Goal: Information Seeking & Learning: Learn about a topic

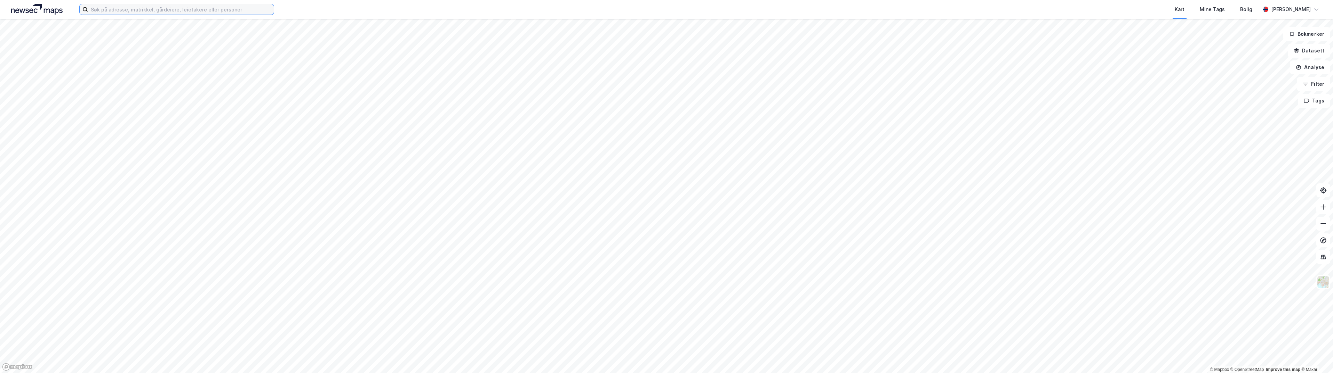
click at [235, 12] on input at bounding box center [181, 9] width 186 height 10
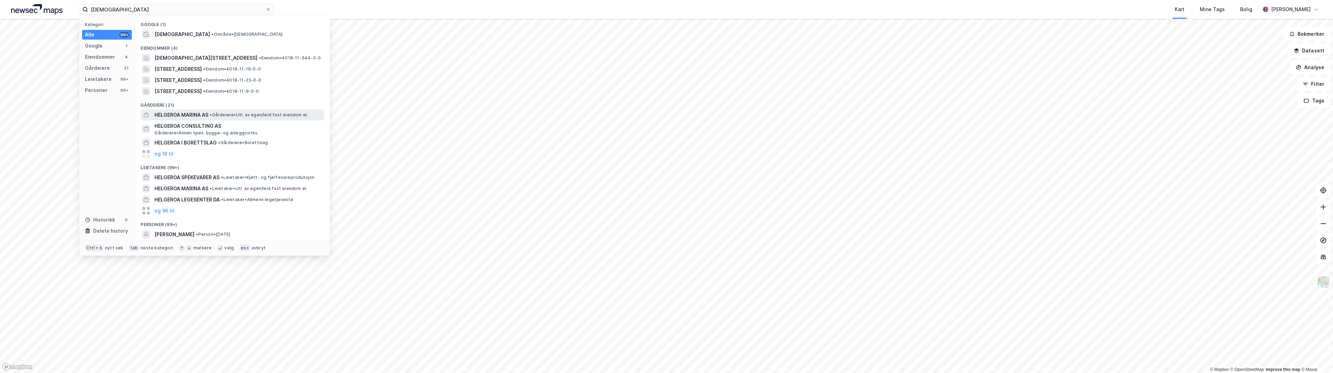
click at [184, 113] on span "HELGEROA MARINA AS" at bounding box center [181, 115] width 54 height 8
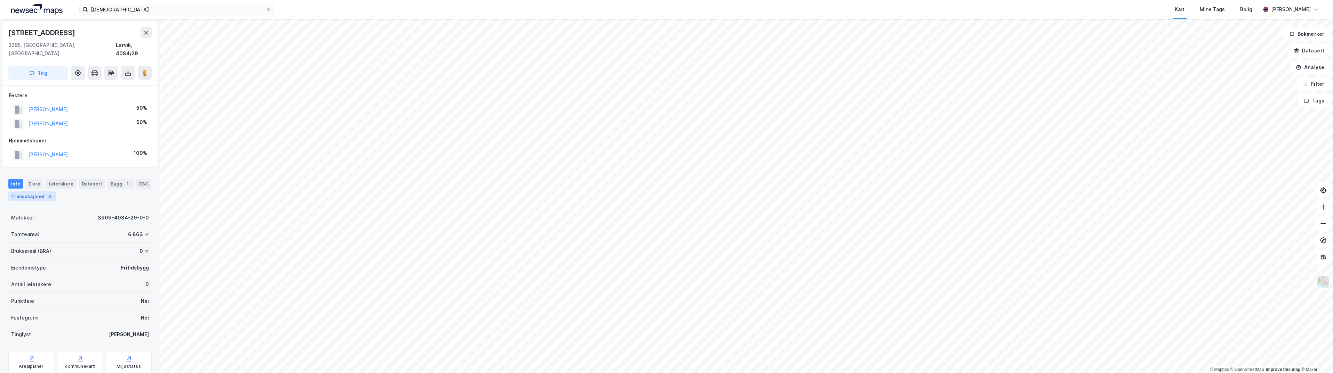
click at [30, 192] on div "Transaksjoner 6" at bounding box center [32, 197] width 48 height 10
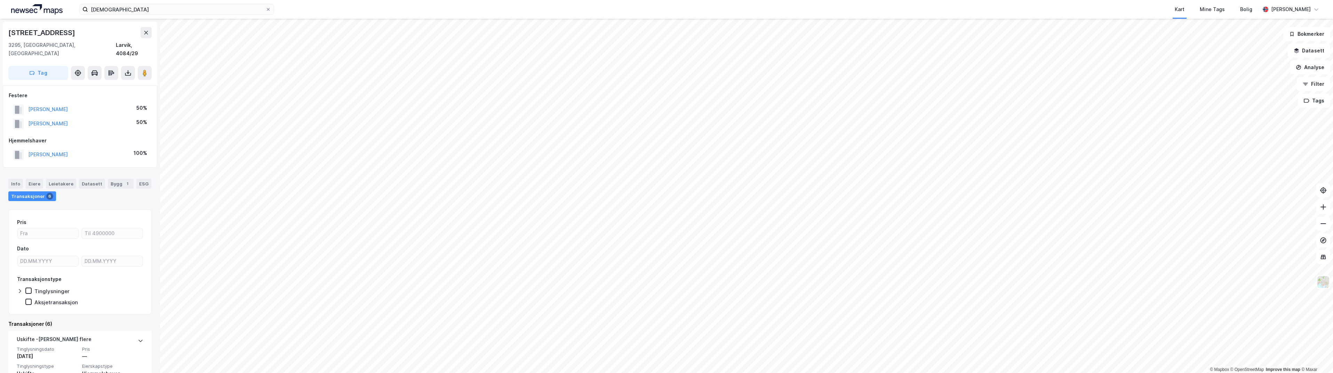
click at [686, 373] on html "helgeroa Kart Mine Tags Bolig [PERSON_NAME] © Mapbox © OpenStreetMap Improve th…" at bounding box center [666, 186] width 1333 height 373
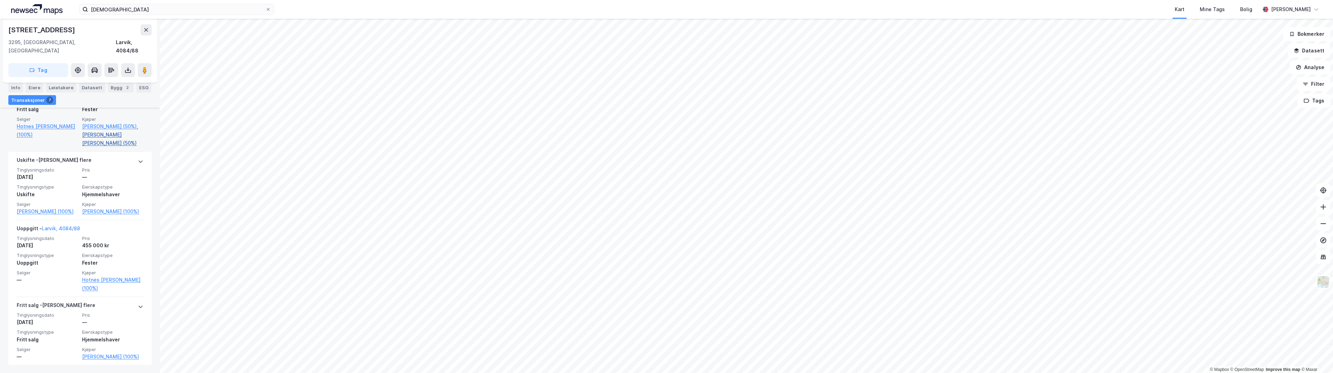
scroll to position [496, 0]
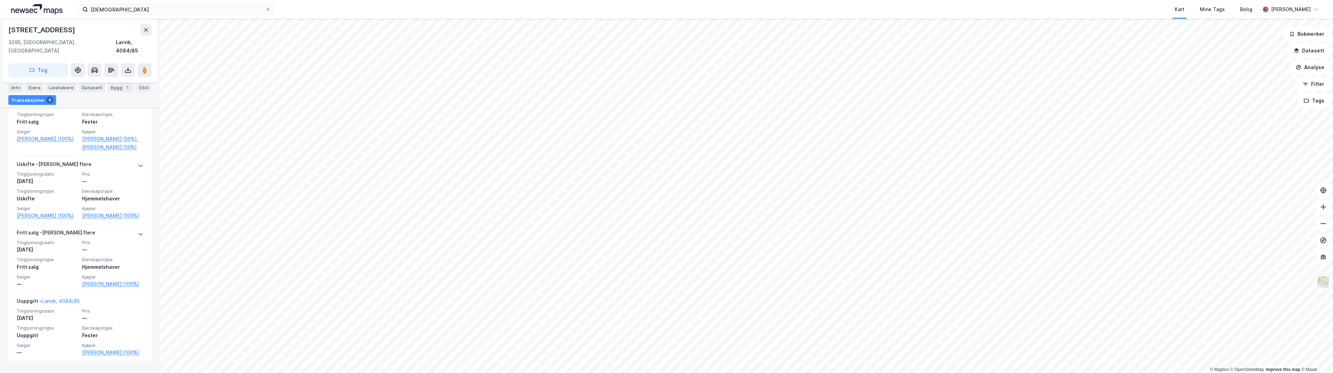
scroll to position [533, 0]
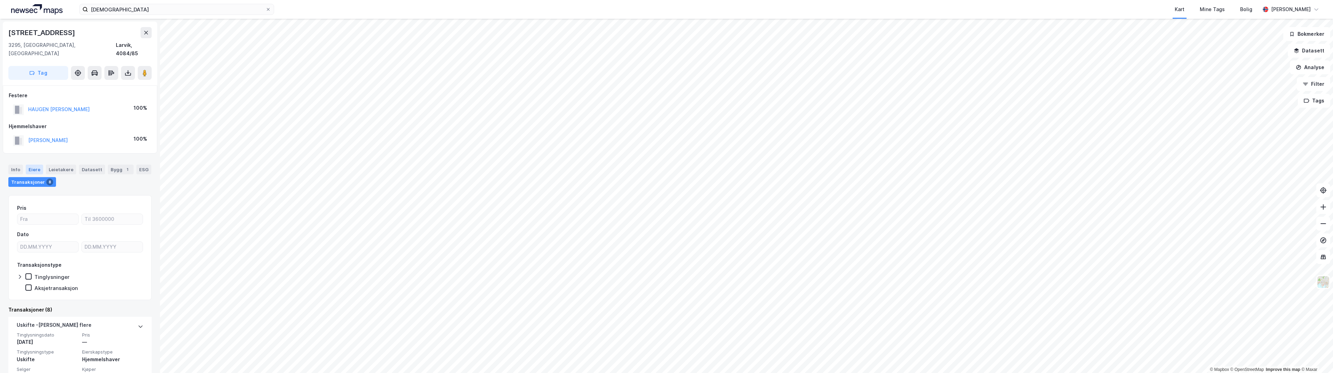
click at [30, 165] on div "Eiere" at bounding box center [34, 170] width 17 height 10
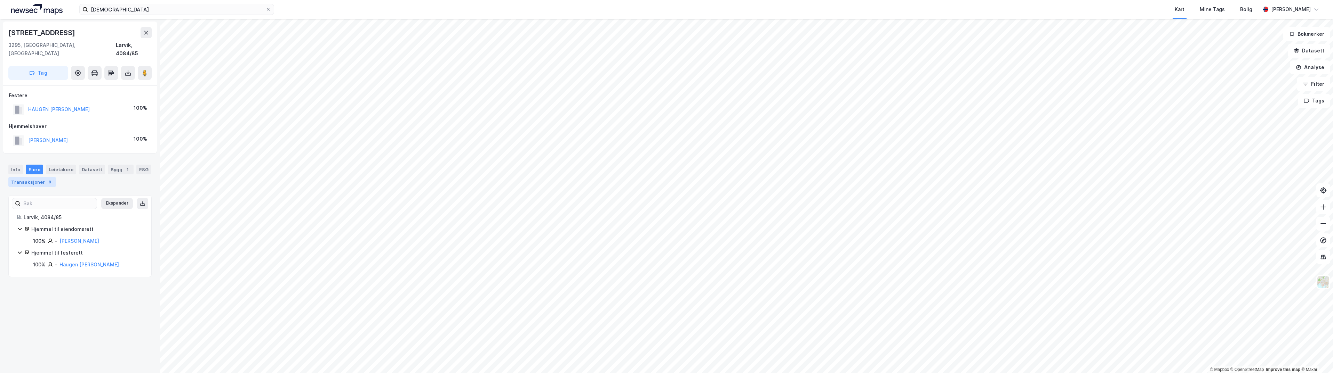
click at [26, 177] on div "Transaksjoner 8" at bounding box center [32, 182] width 48 height 10
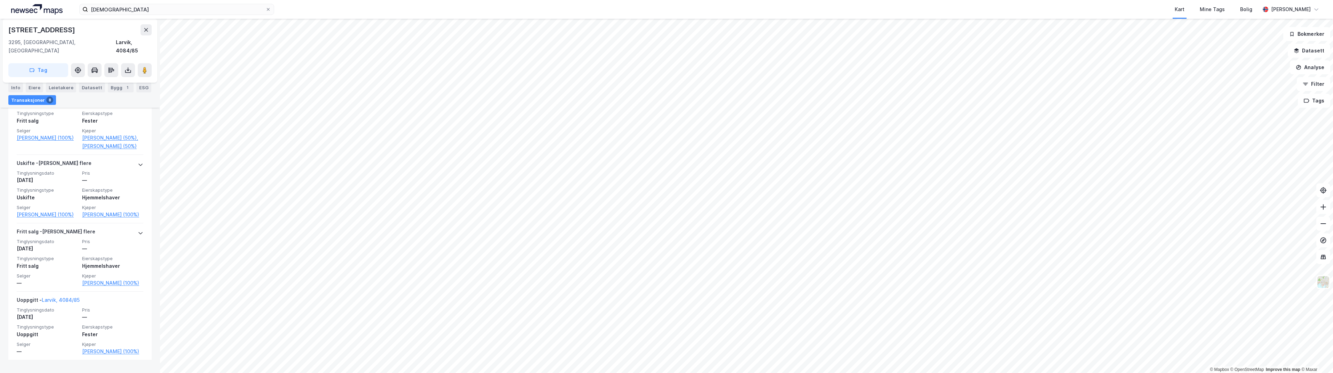
scroll to position [533, 0]
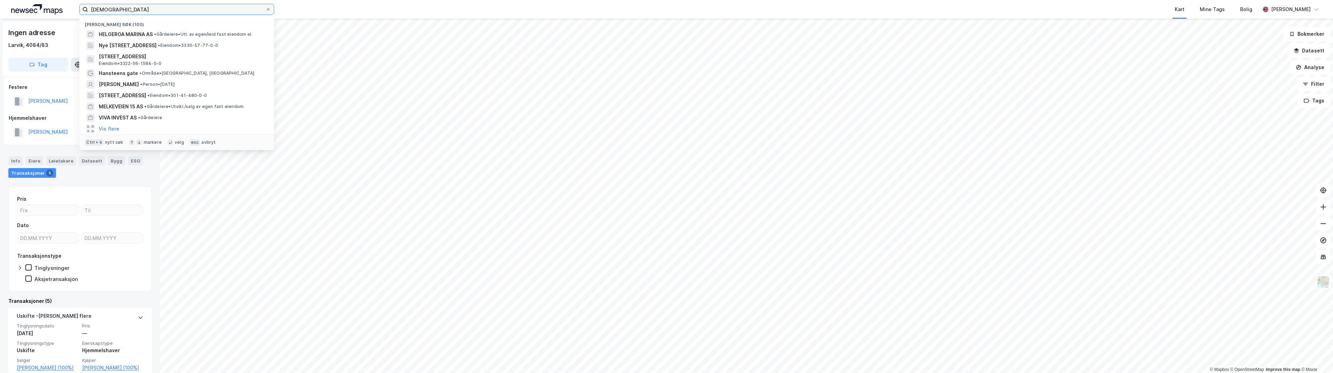
drag, startPoint x: 115, startPoint y: 7, endPoint x: 12, endPoint y: 7, distance: 103.6
click at [12, 7] on div "[PERSON_NAME] søk (100) HELGEROA MARINA AS • Gårdeiere • Utl. av egen/leid fast…" at bounding box center [666, 9] width 1333 height 19
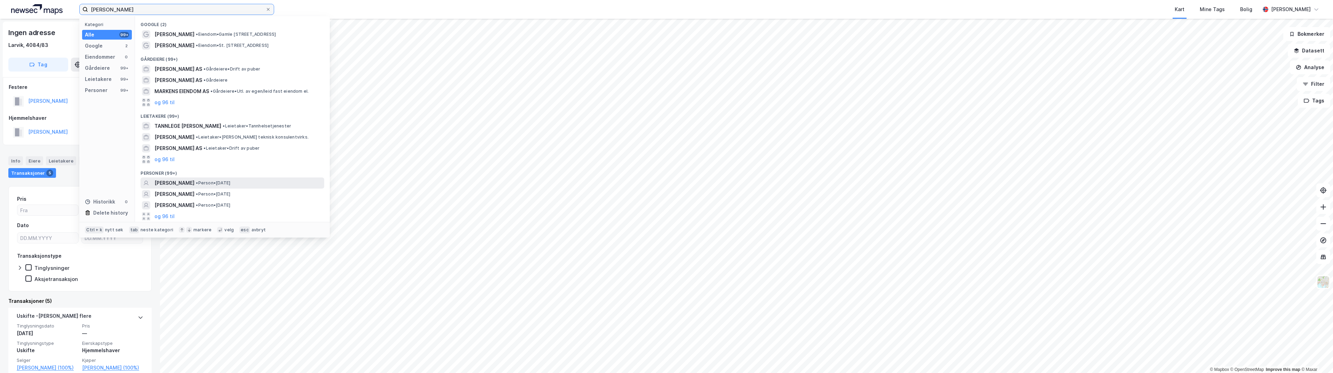
type input "[PERSON_NAME]"
click at [194, 182] on span "[PERSON_NAME]" at bounding box center [174, 183] width 40 height 8
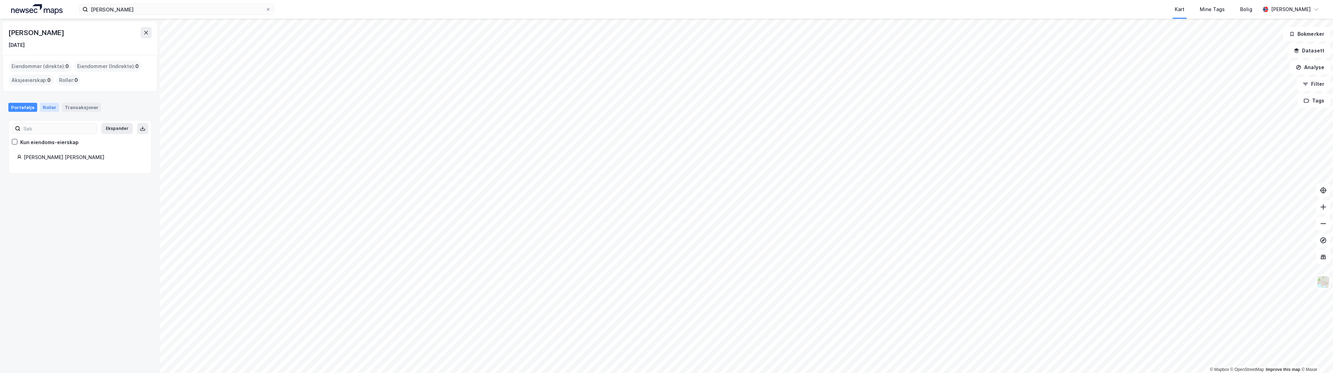
click at [48, 108] on div "Roller" at bounding box center [49, 107] width 19 height 9
click at [73, 108] on div "Transaksjoner" at bounding box center [81, 107] width 39 height 9
click at [147, 33] on icon at bounding box center [146, 33] width 6 height 6
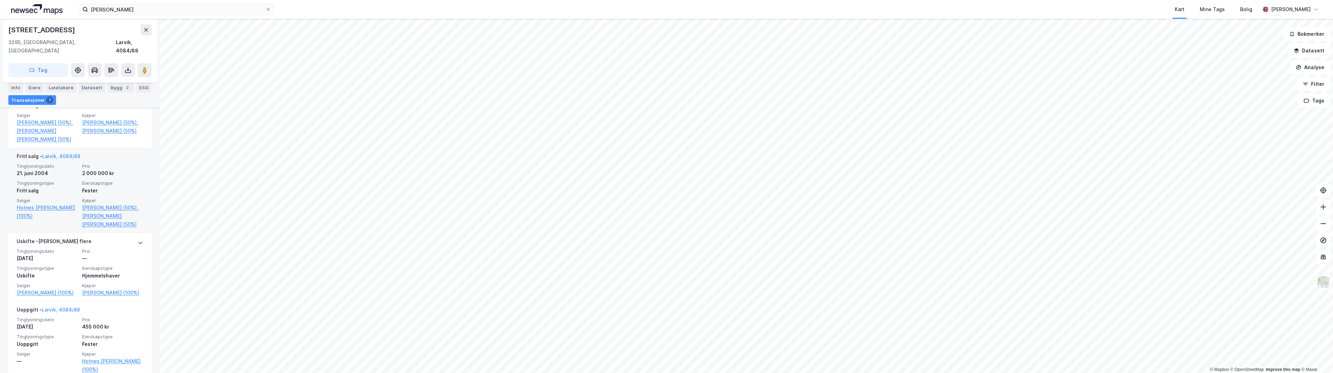
scroll to position [417, 0]
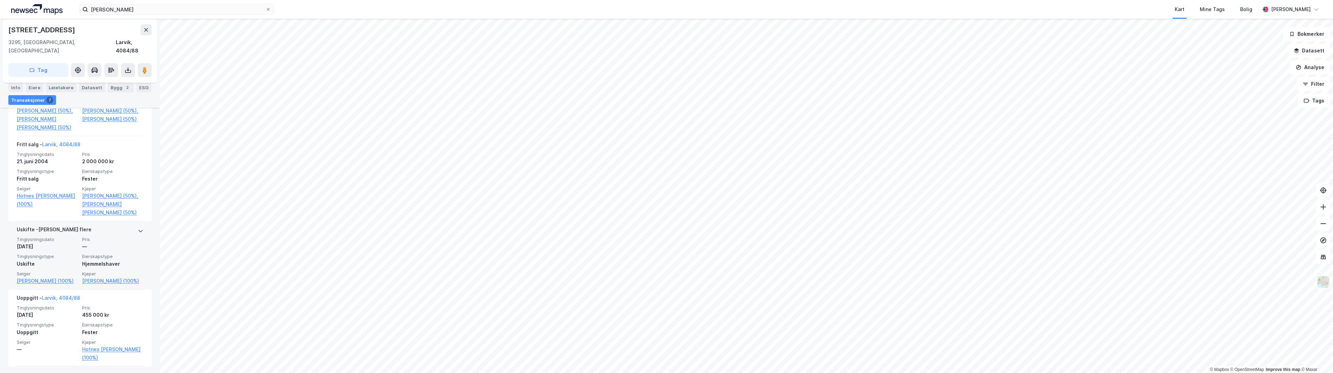
click at [139, 240] on div "Uskifte - [PERSON_NAME] flere Tinglysningsdato [DATE] Pris — Tinglysningstype U…" at bounding box center [79, 256] width 143 height 69
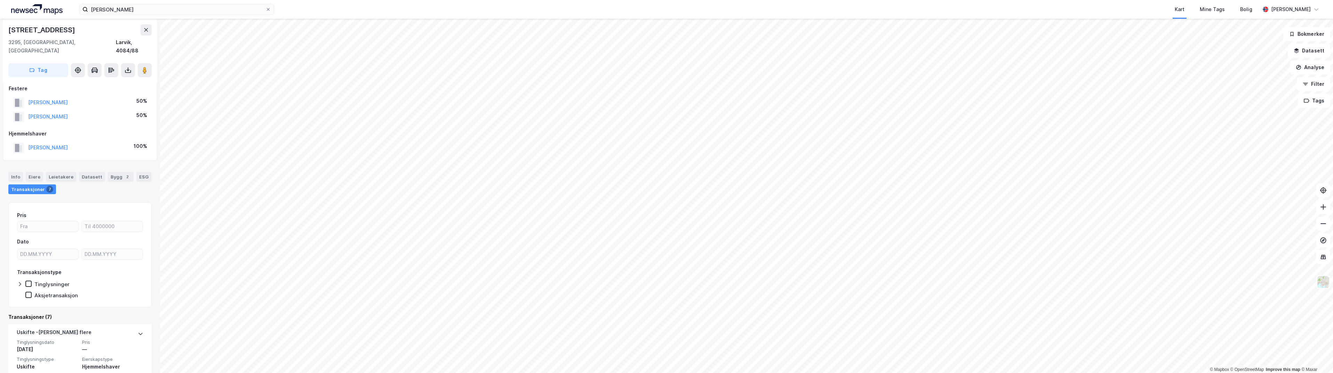
scroll to position [0, 0]
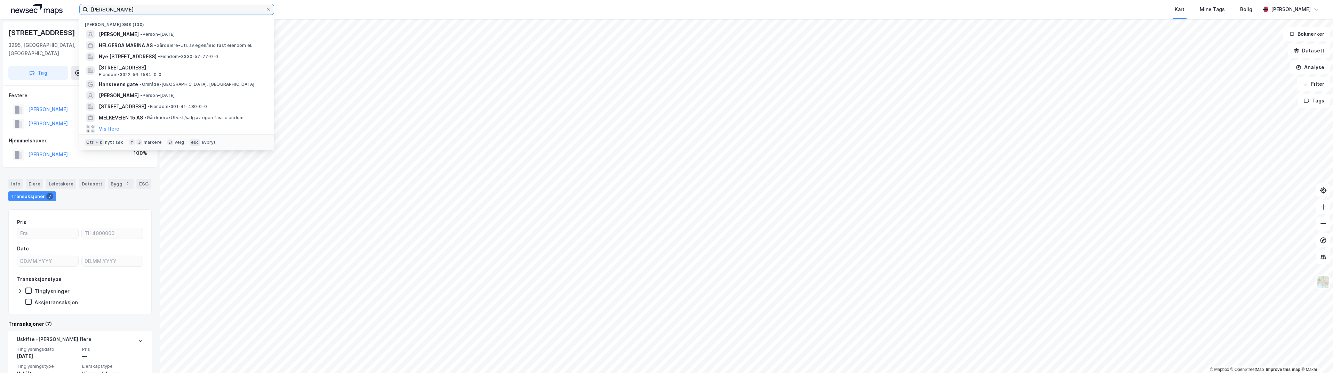
drag, startPoint x: 148, startPoint y: 12, endPoint x: 39, endPoint y: 0, distance: 109.5
click at [39, 0] on div "[PERSON_NAME] Nylige søk (100) [PERSON_NAME] • Person • [DATE] [PERSON_NAME] AS…" at bounding box center [666, 9] width 1333 height 19
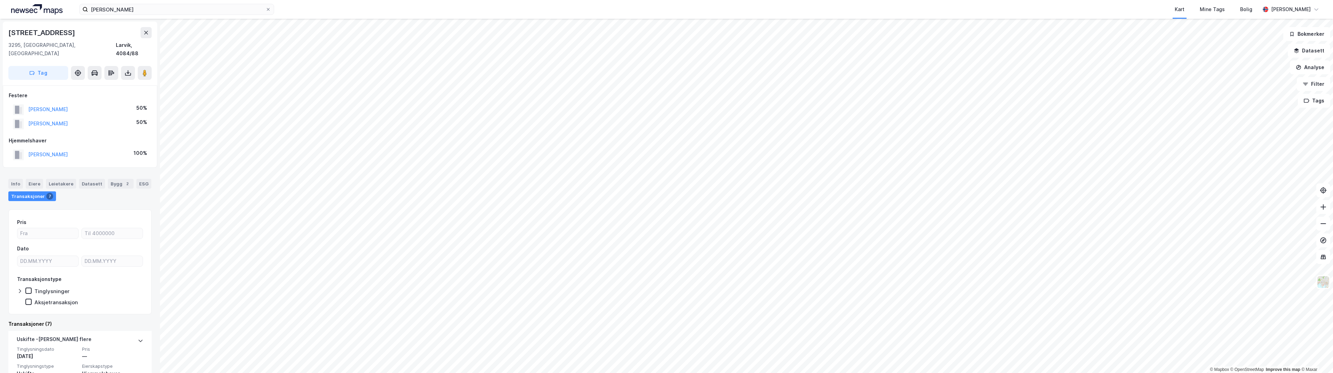
click at [785, 373] on html "[PERSON_NAME] Kart Mine Tags [PERSON_NAME] © Mapbox © OpenStreetMap Improve thi…" at bounding box center [666, 186] width 1333 height 373
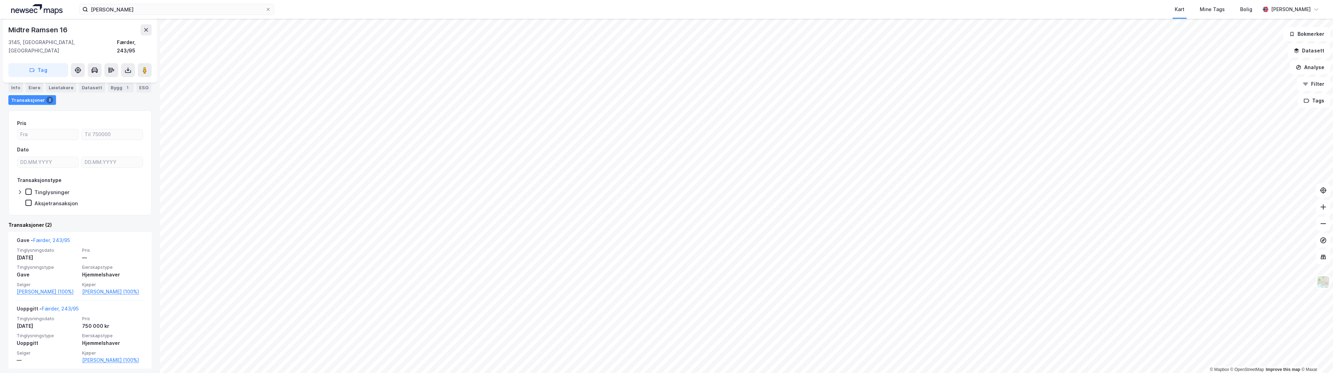
scroll to position [66, 0]
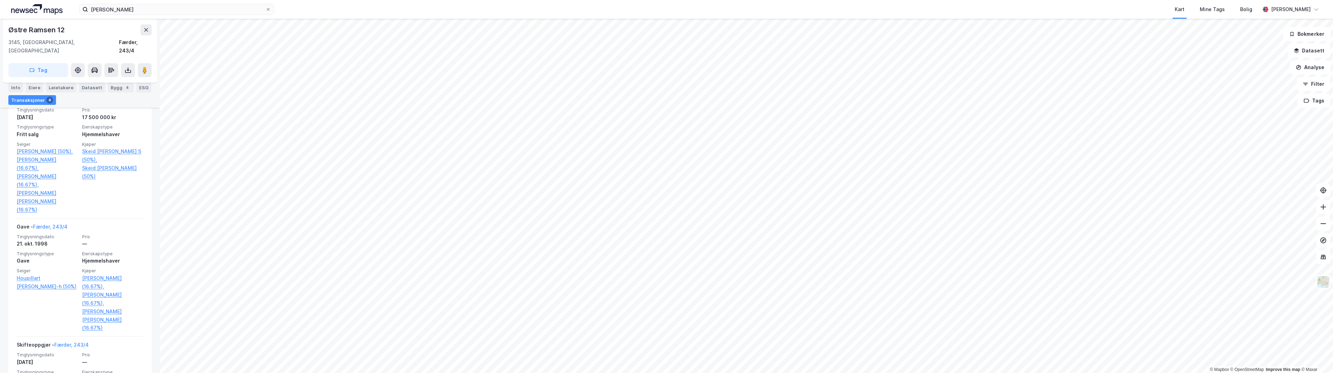
scroll to position [334, 0]
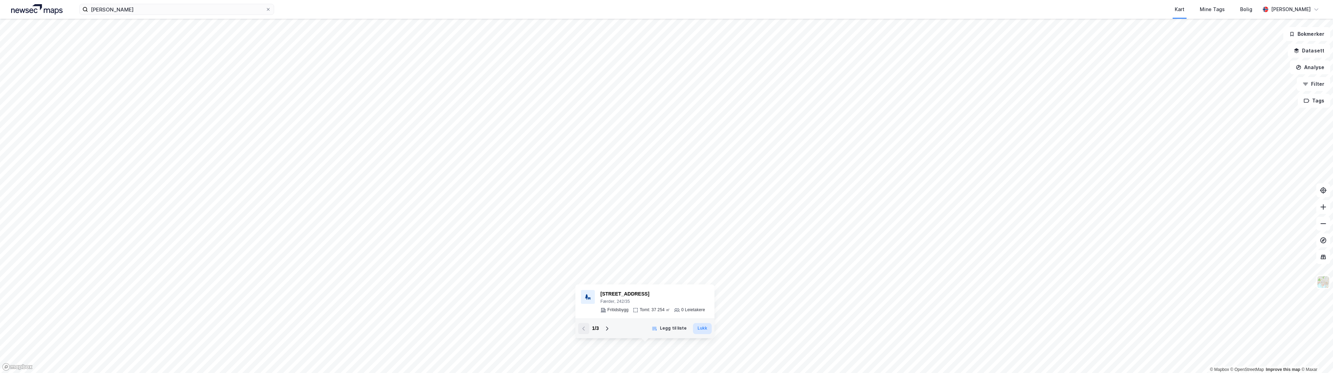
click at [704, 332] on button "Lukk" at bounding box center [702, 328] width 19 height 11
click at [760, 176] on div "© Mapbox © OpenStreetMap Improve this map © Maxar [STREET_ADDRESS] Tomt: 37 254…" at bounding box center [666, 196] width 1333 height 355
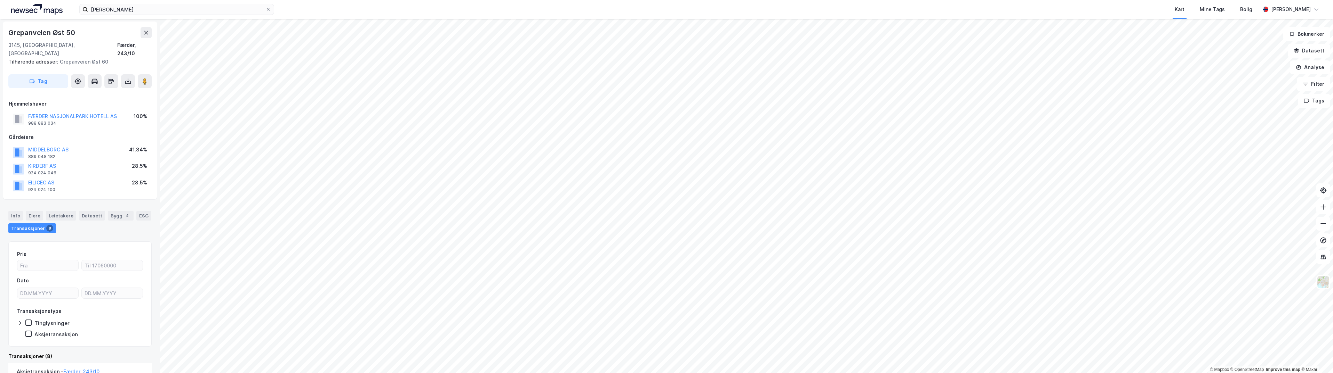
click at [694, 10] on div "[PERSON_NAME] Kart Mine Tags Bolig [PERSON_NAME] © Mapbox © OpenStreetMap Impro…" at bounding box center [666, 186] width 1333 height 373
click at [654, 373] on html "[PERSON_NAME] Kart Mine Tags Bolig [PERSON_NAME] © Mapbox © OpenStreetMap Impro…" at bounding box center [666, 186] width 1333 height 373
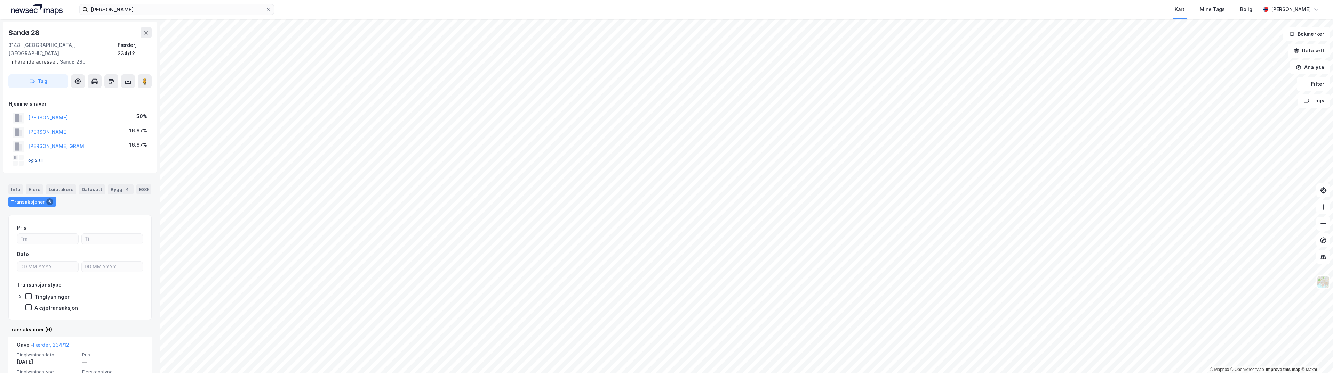
click at [0, 0] on button "og 2 til" at bounding box center [0, 0] width 0 height 0
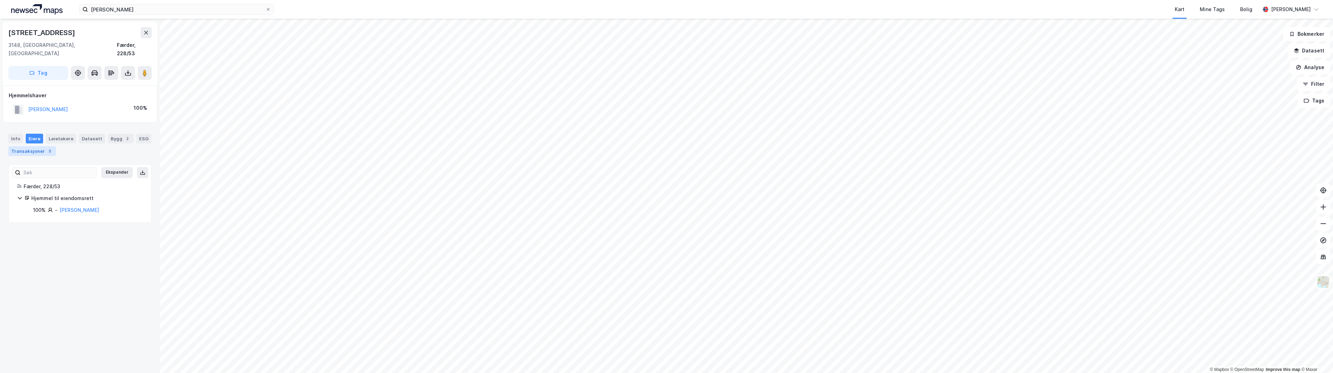
click at [29, 146] on div "Transaksjoner 3" at bounding box center [32, 151] width 48 height 10
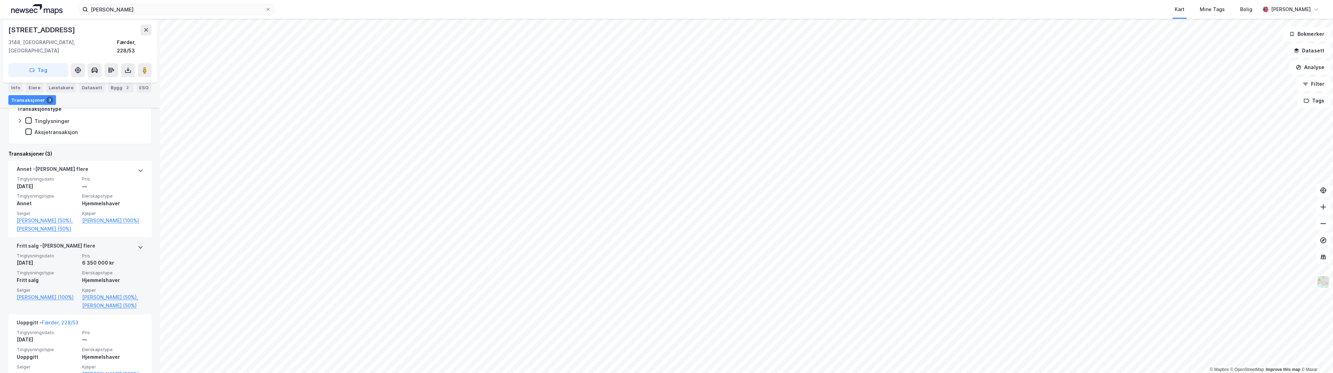
scroll to position [135, 0]
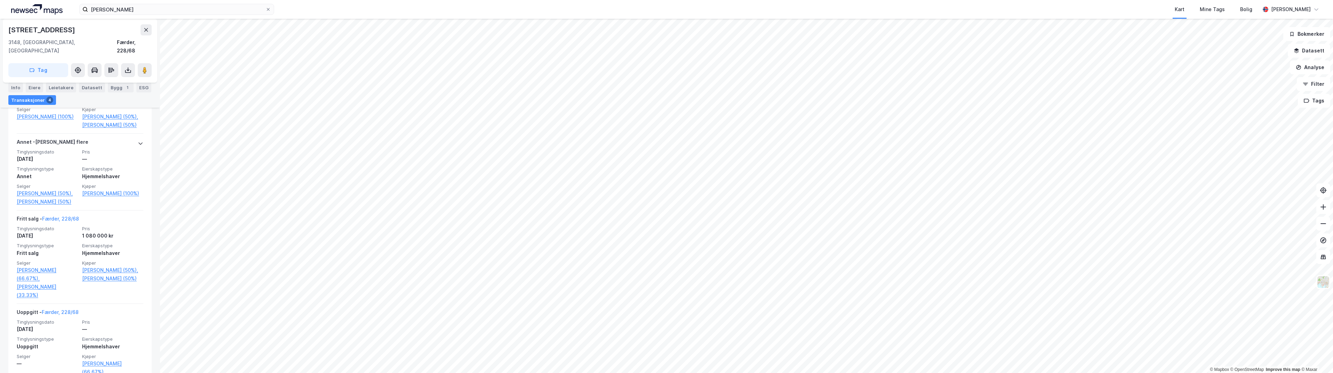
scroll to position [251, 0]
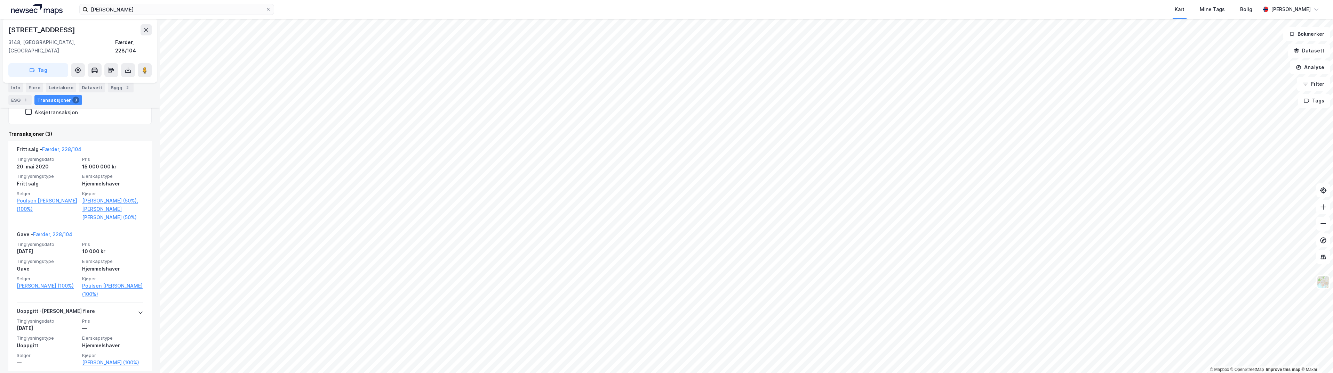
scroll to position [174, 0]
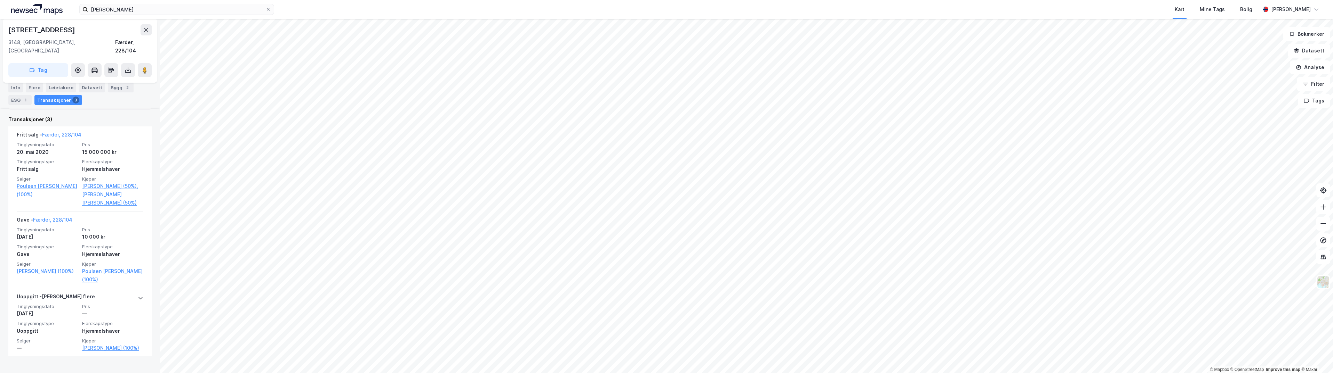
click at [463, 373] on html "[PERSON_NAME] Kart Mine Tags [PERSON_NAME] © Mapbox © OpenStreetMap Improve thi…" at bounding box center [666, 186] width 1333 height 373
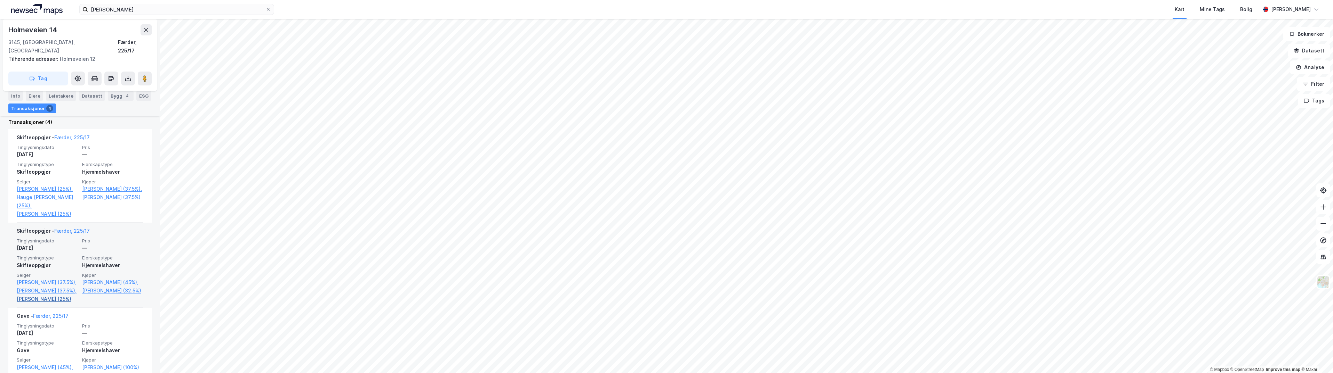
scroll to position [174, 0]
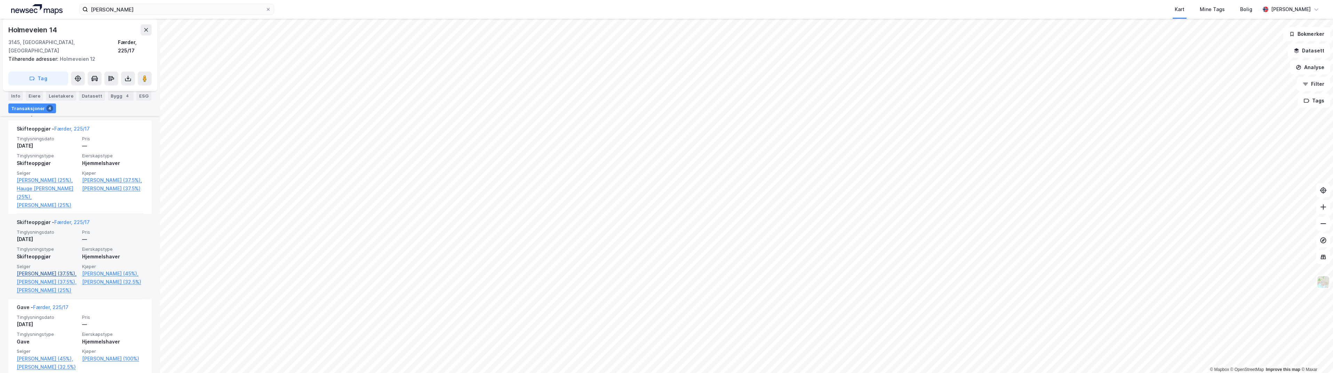
click at [41, 270] on link "[PERSON_NAME] (37.5%)," at bounding box center [47, 274] width 61 height 8
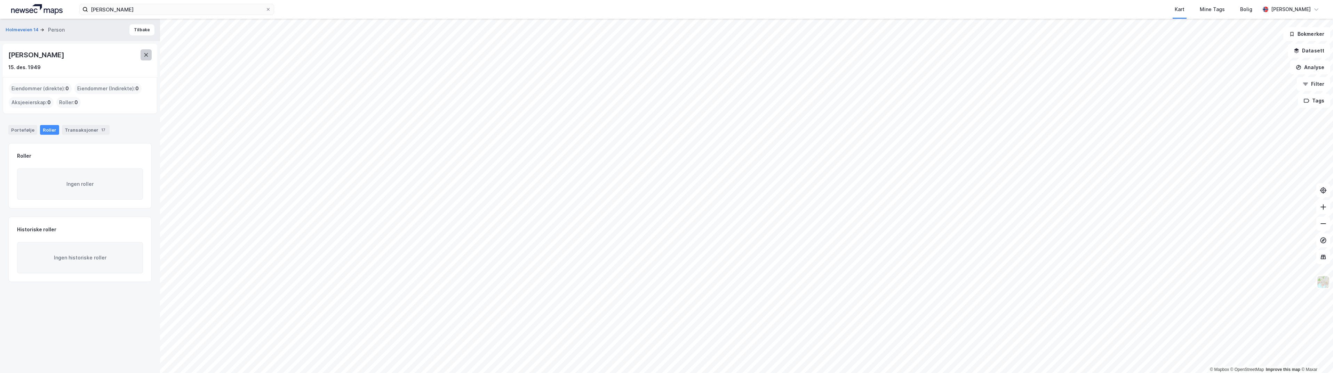
click at [147, 56] on icon at bounding box center [146, 54] width 4 height 3
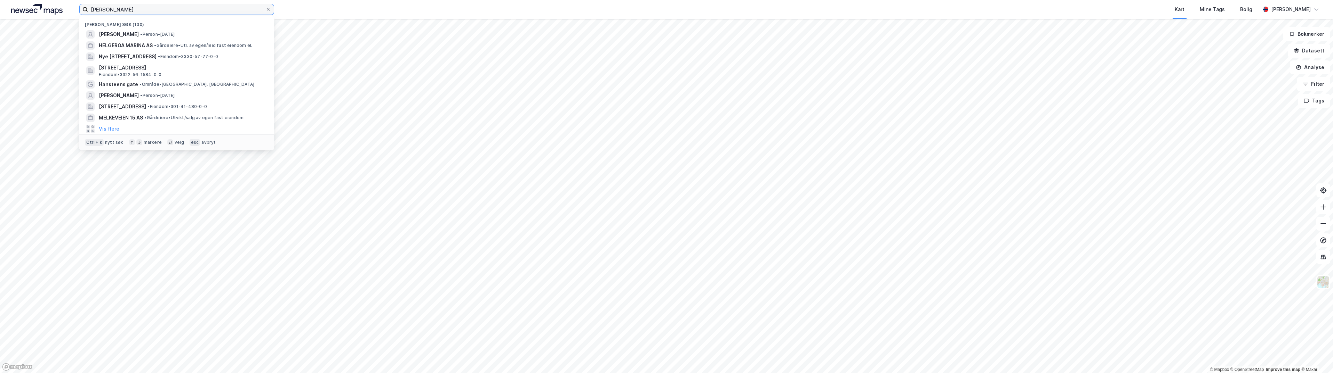
drag, startPoint x: 138, startPoint y: 9, endPoint x: -1, endPoint y: -6, distance: 140.2
click at [0, 0] on html "[PERSON_NAME] Nylige søk (100) [PERSON_NAME] • Person • [DATE] [PERSON_NAME] AS…" at bounding box center [666, 186] width 1333 height 373
click at [116, 7] on input "[PERSON_NAME]" at bounding box center [176, 9] width 177 height 10
click at [156, 7] on input "[PERSON_NAME]" at bounding box center [176, 9] width 177 height 10
click at [267, 9] on icon at bounding box center [268, 9] width 3 height 3
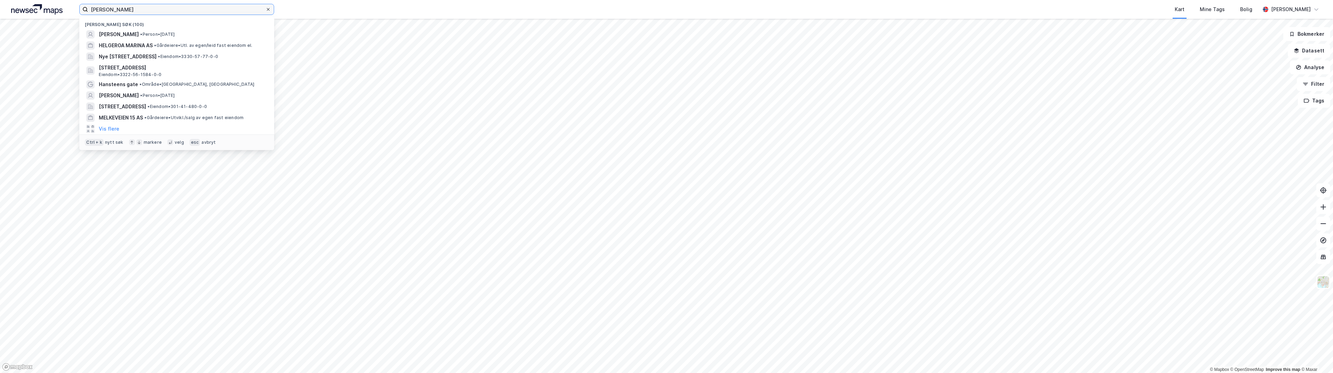
click at [265, 9] on input "[PERSON_NAME]" at bounding box center [176, 9] width 177 height 10
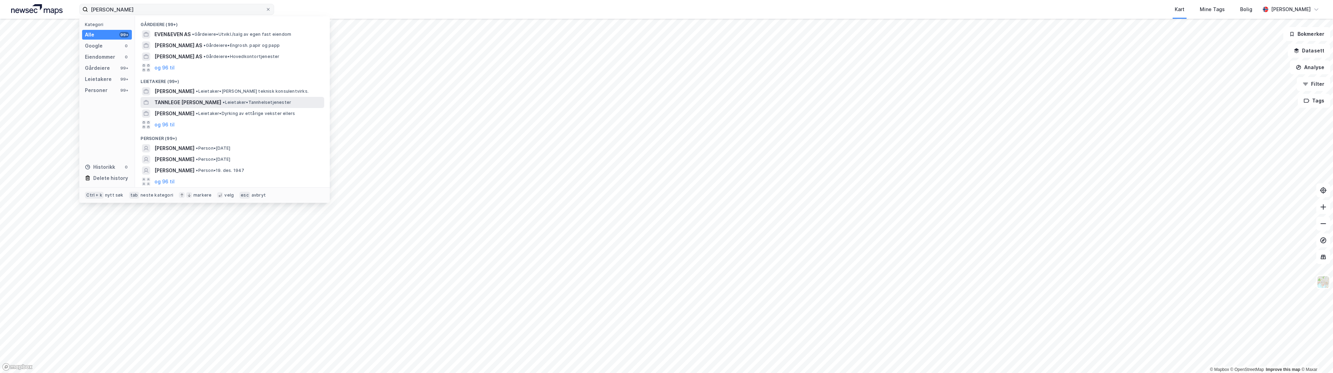
click at [190, 102] on span "TANNLEGE [PERSON_NAME]" at bounding box center [187, 102] width 67 height 8
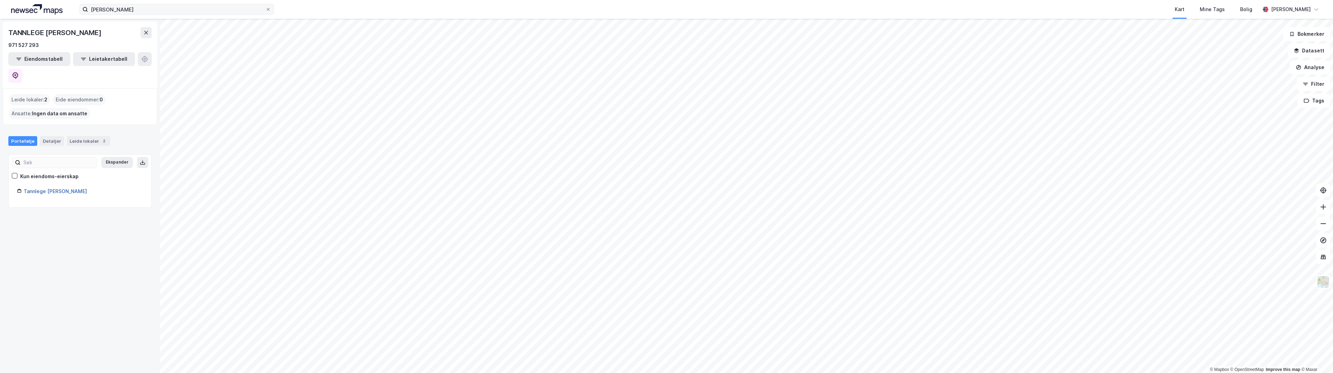
click at [49, 188] on link "Tannlege [PERSON_NAME]" at bounding box center [55, 191] width 63 height 6
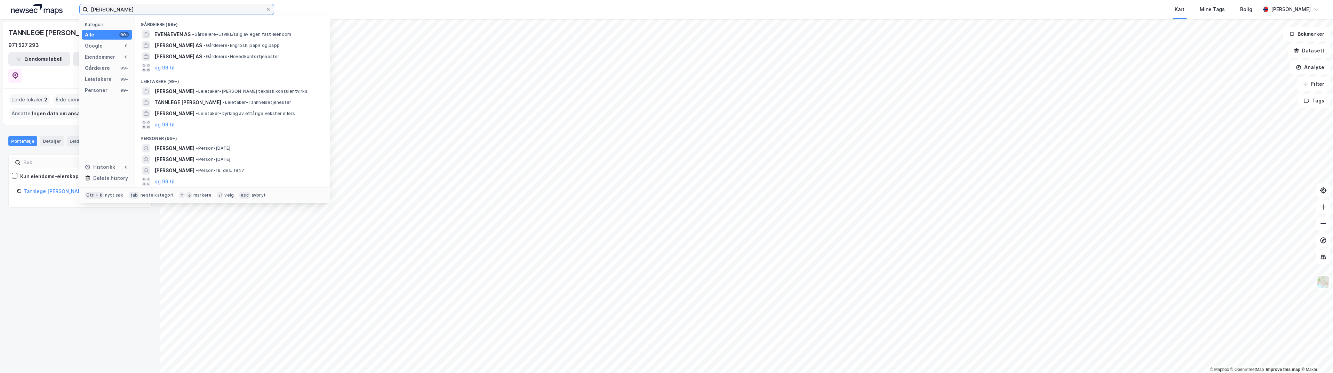
click at [111, 8] on input "[PERSON_NAME]" at bounding box center [176, 9] width 177 height 10
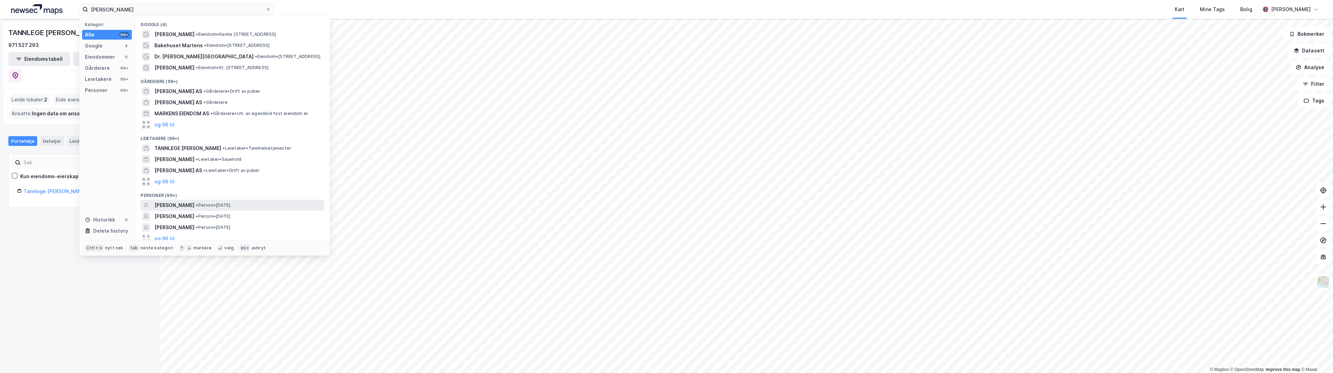
click at [193, 202] on span "[PERSON_NAME]" at bounding box center [174, 205] width 40 height 8
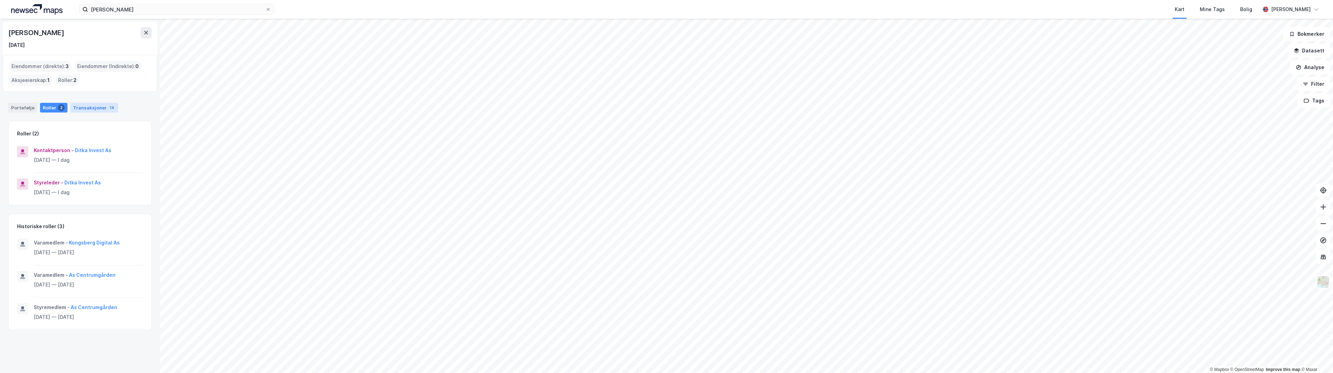
click at [83, 108] on div "Transaksjoner 14" at bounding box center [94, 108] width 48 height 10
click at [90, 104] on div "Transaksjoner 14" at bounding box center [94, 108] width 48 height 10
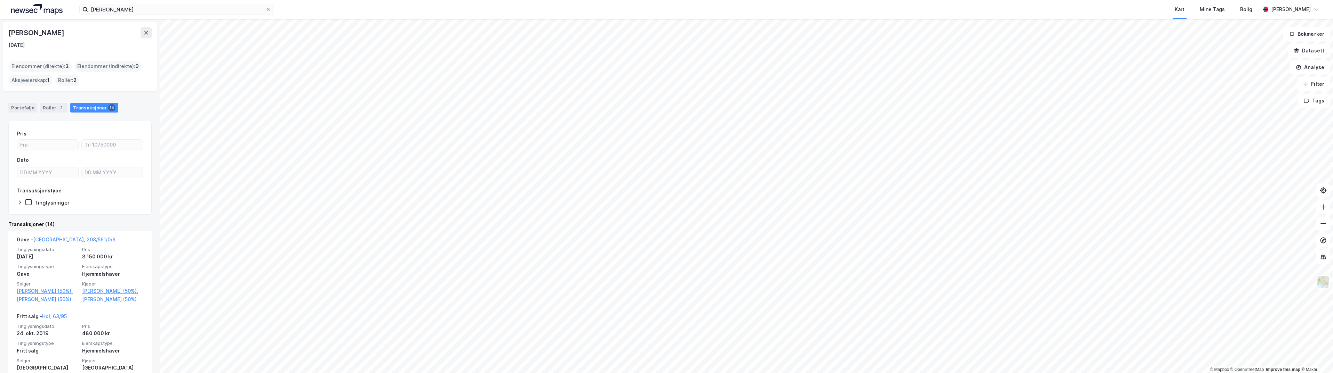
click at [70, 106] on div "Transaksjoner 14" at bounding box center [94, 108] width 48 height 10
click at [58, 106] on div "2" at bounding box center [61, 107] width 7 height 7
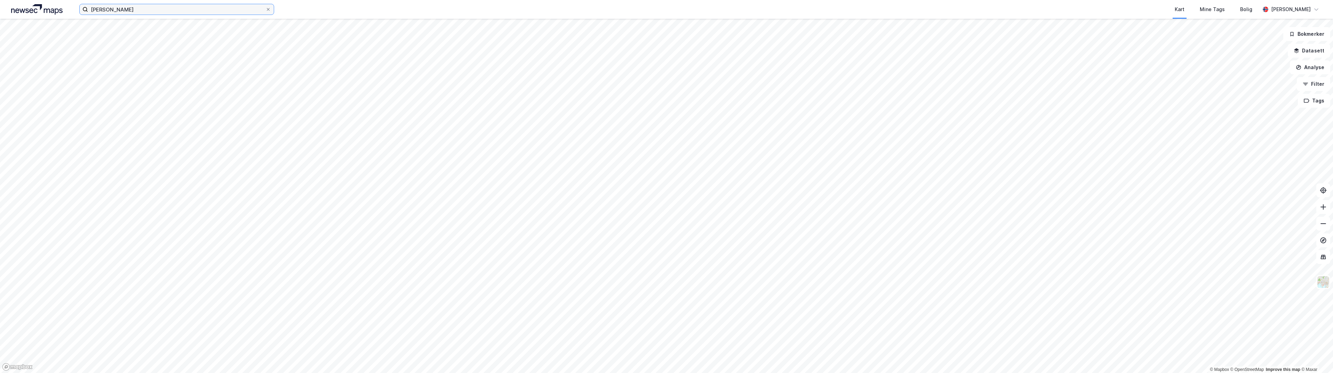
click at [131, 11] on input "[PERSON_NAME]" at bounding box center [176, 9] width 177 height 10
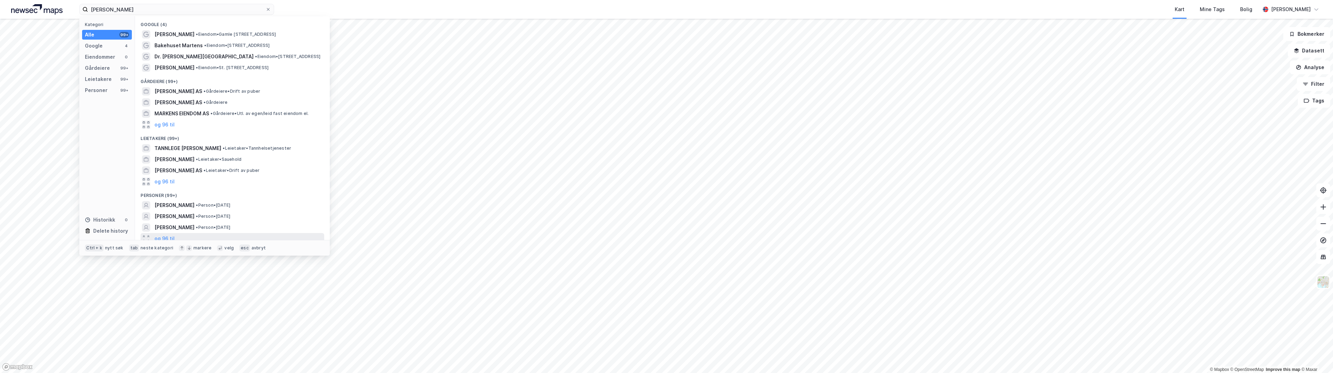
click at [194, 238] on div "og 96 til" at bounding box center [232, 238] width 184 height 11
click at [97, 78] on div "Leietakere" at bounding box center [98, 79] width 27 height 8
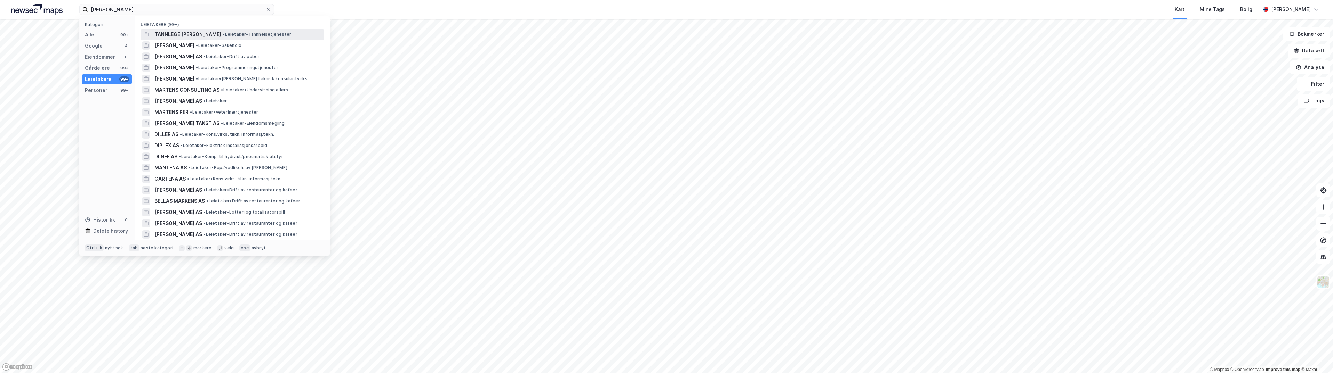
click at [164, 35] on span "TANNLEGE [PERSON_NAME]" at bounding box center [187, 34] width 67 height 8
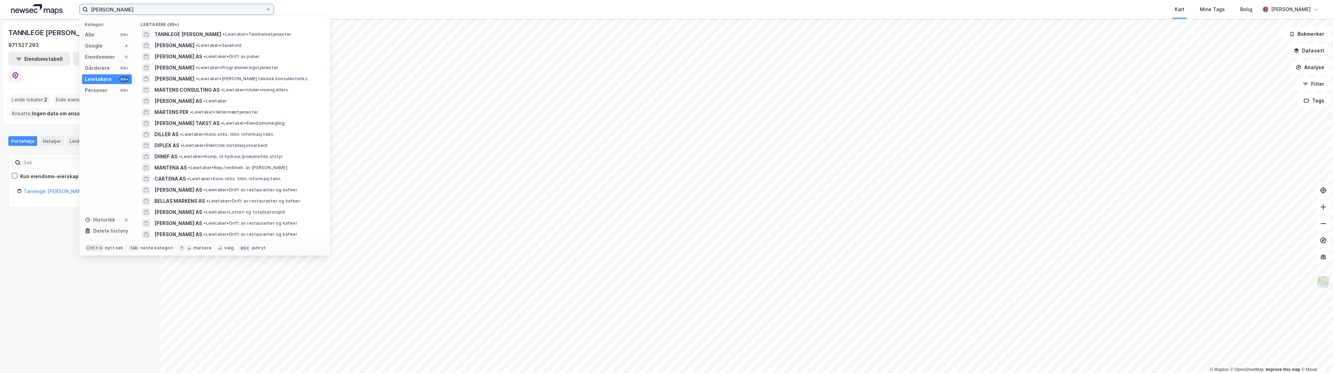
drag, startPoint x: 92, startPoint y: 5, endPoint x: -1, endPoint y: -3, distance: 93.8
click at [0, 0] on html "[PERSON_NAME] Kategori Alle 99+ Google 4 Eiendommer 0 Gårdeiere 99+ Leietakere …" at bounding box center [666, 186] width 1333 height 373
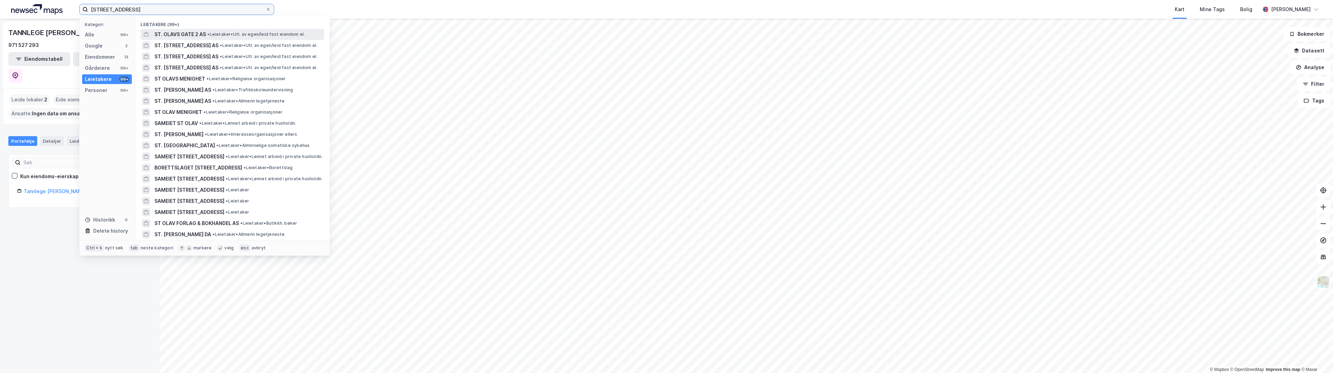
type input "[STREET_ADDRESS]"
click at [180, 32] on span "ST. OLAVS GATE 2 AS" at bounding box center [179, 34] width 51 height 8
